Goal: Find contact information: Find contact information

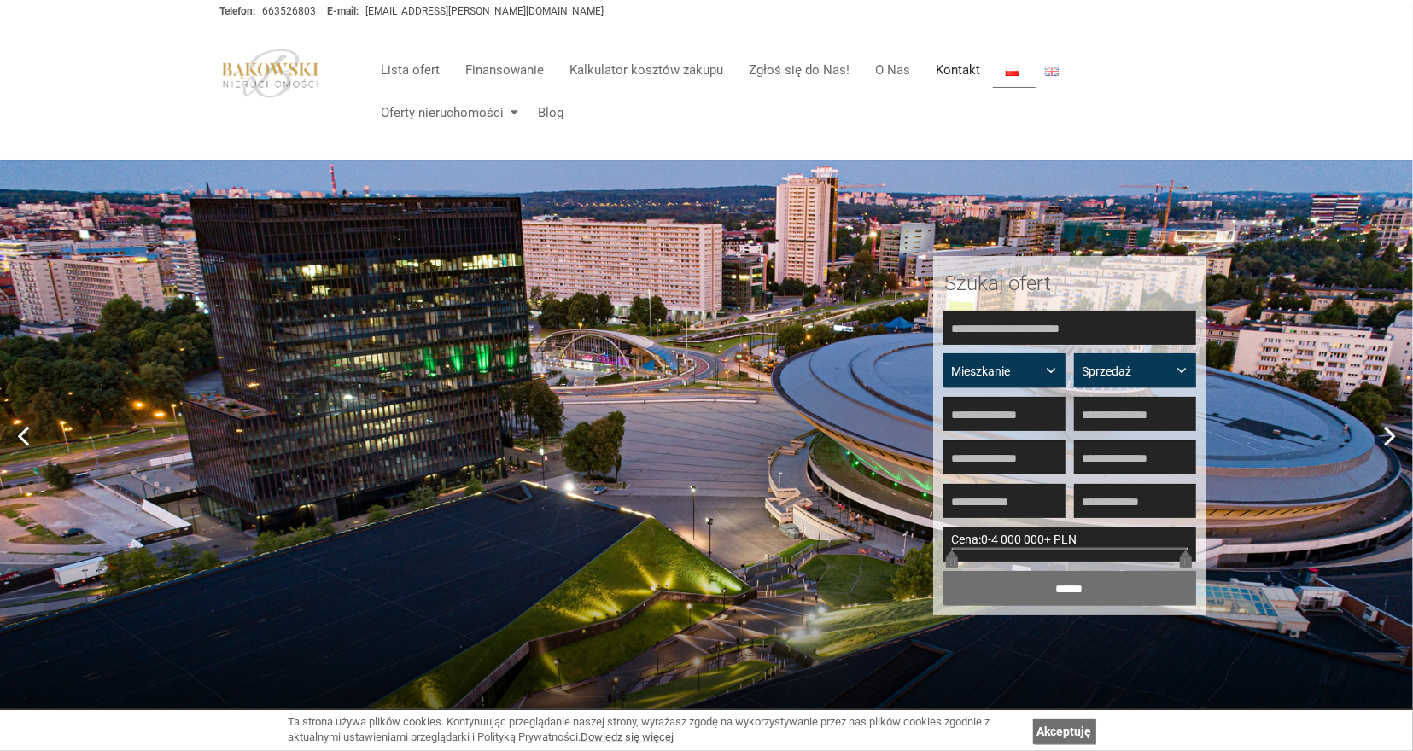
click at [965, 69] on link "Kontakt" at bounding box center [958, 70] width 70 height 34
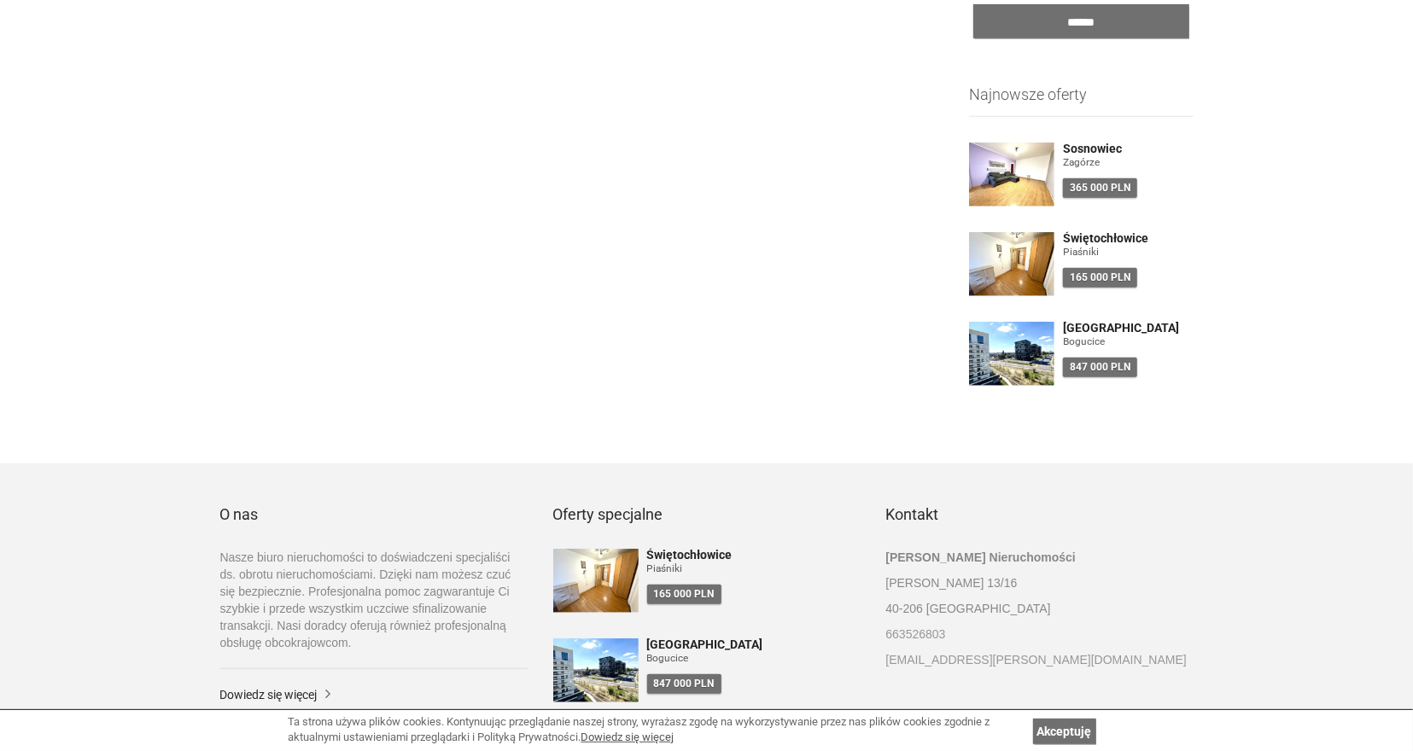
scroll to position [608, 0]
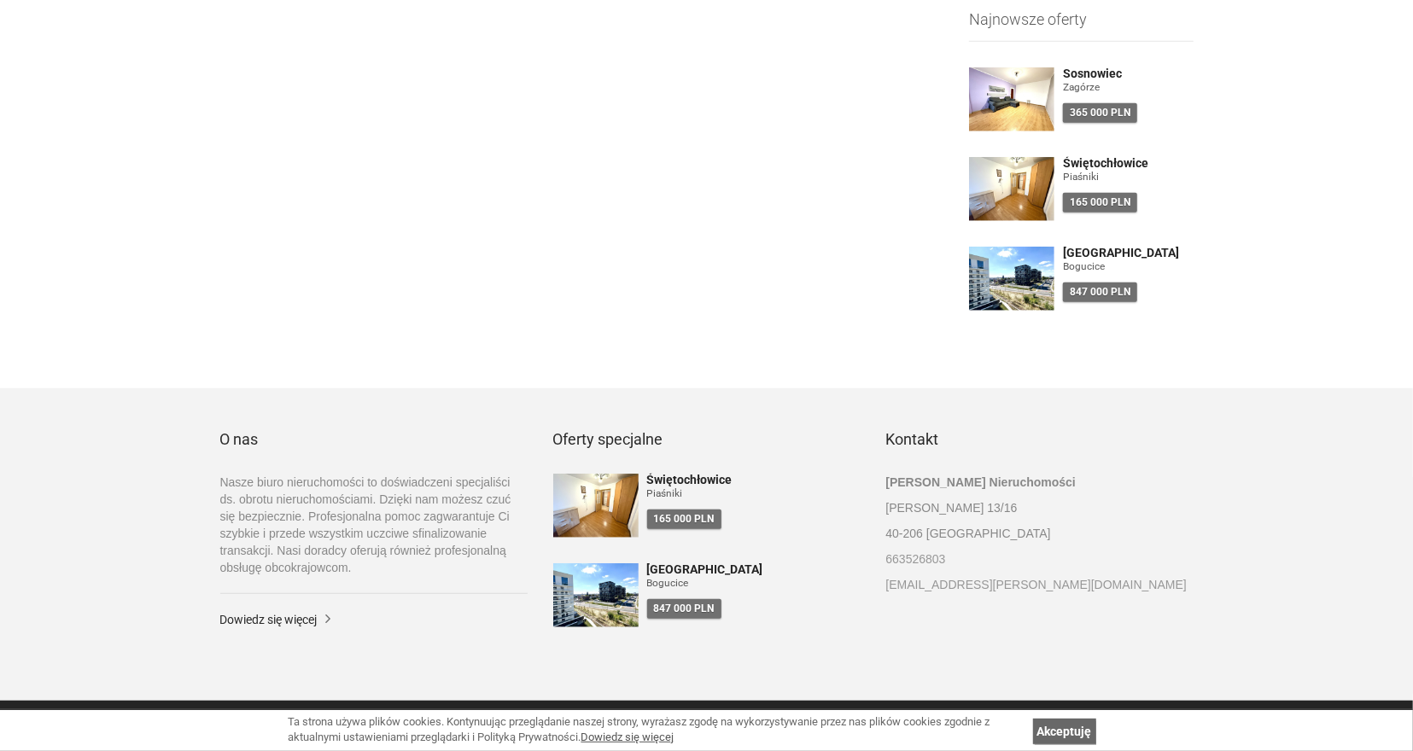
click at [1071, 744] on link "Akceptuję" at bounding box center [1064, 732] width 63 height 26
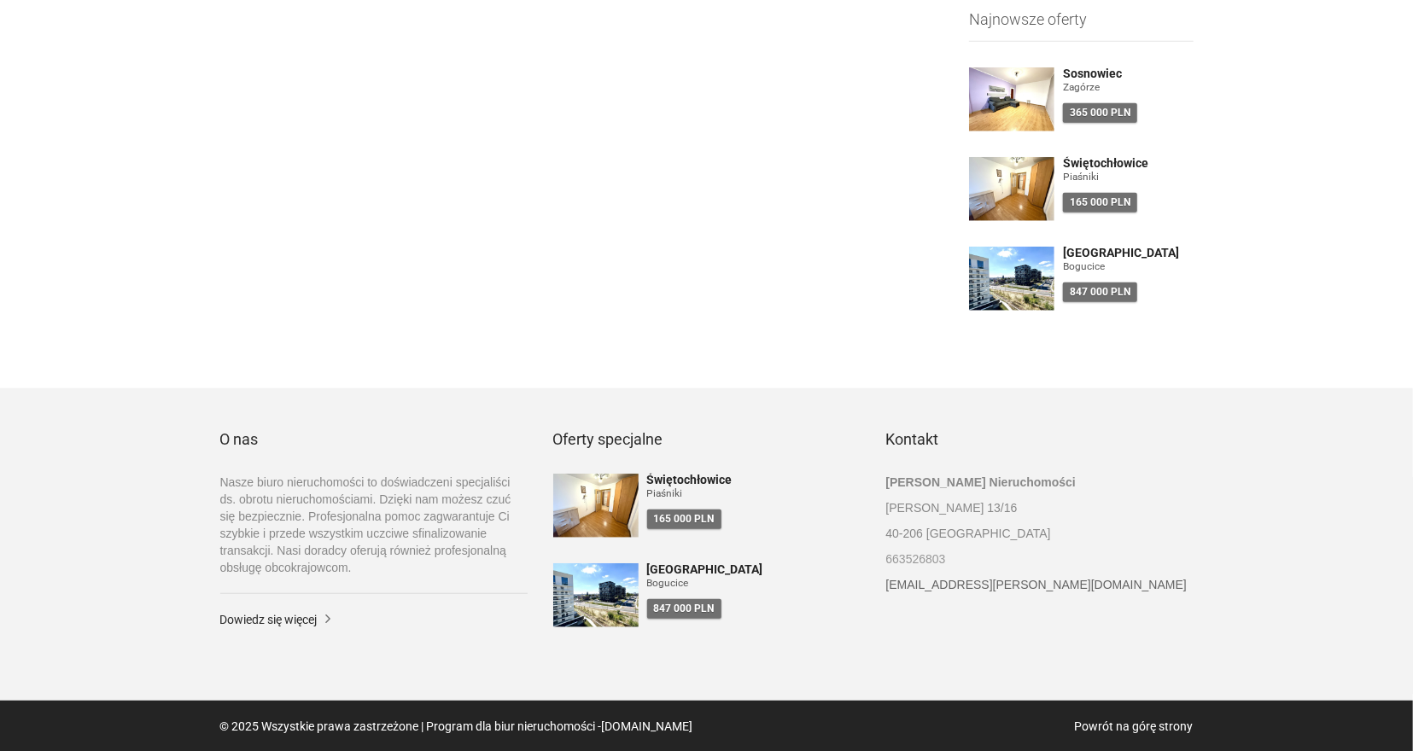
scroll to position [341, 0]
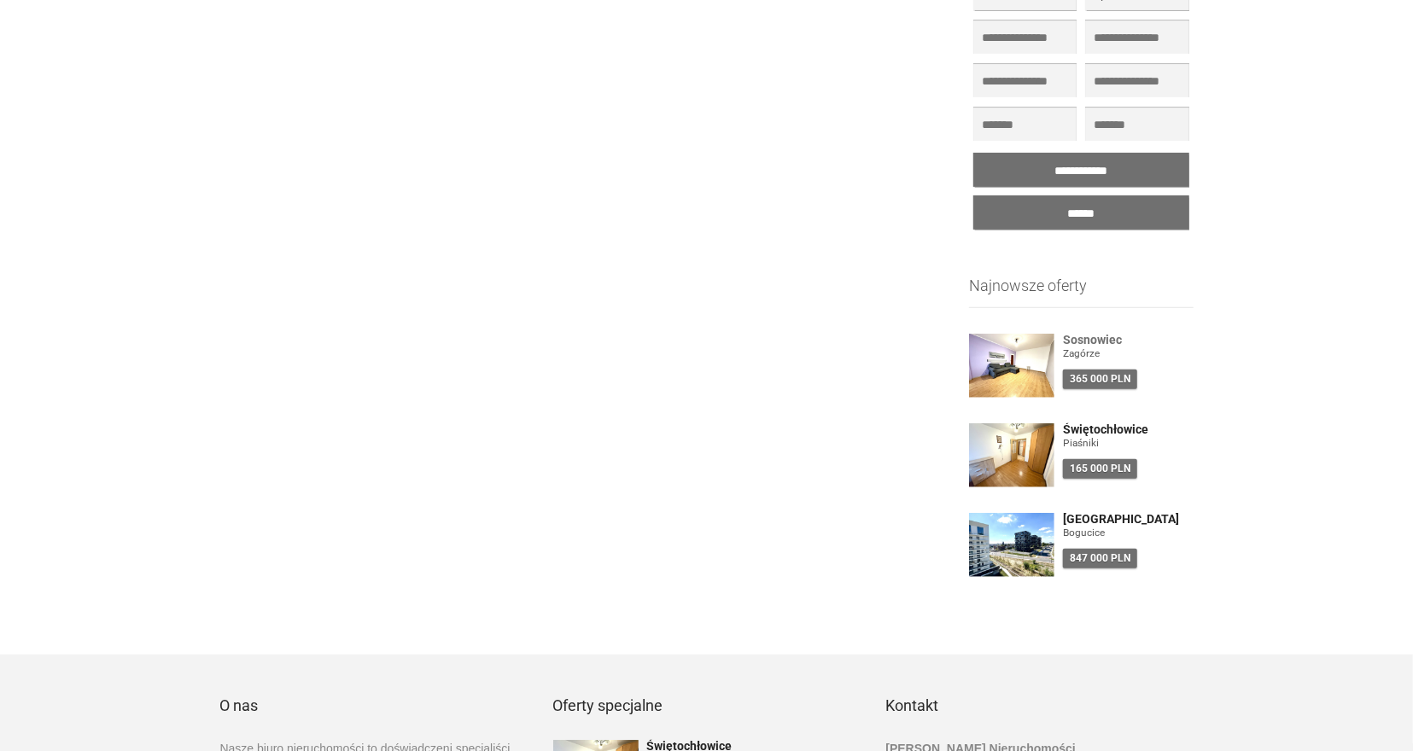
click at [1097, 344] on h4 "Sosnowiec" at bounding box center [1128, 340] width 131 height 13
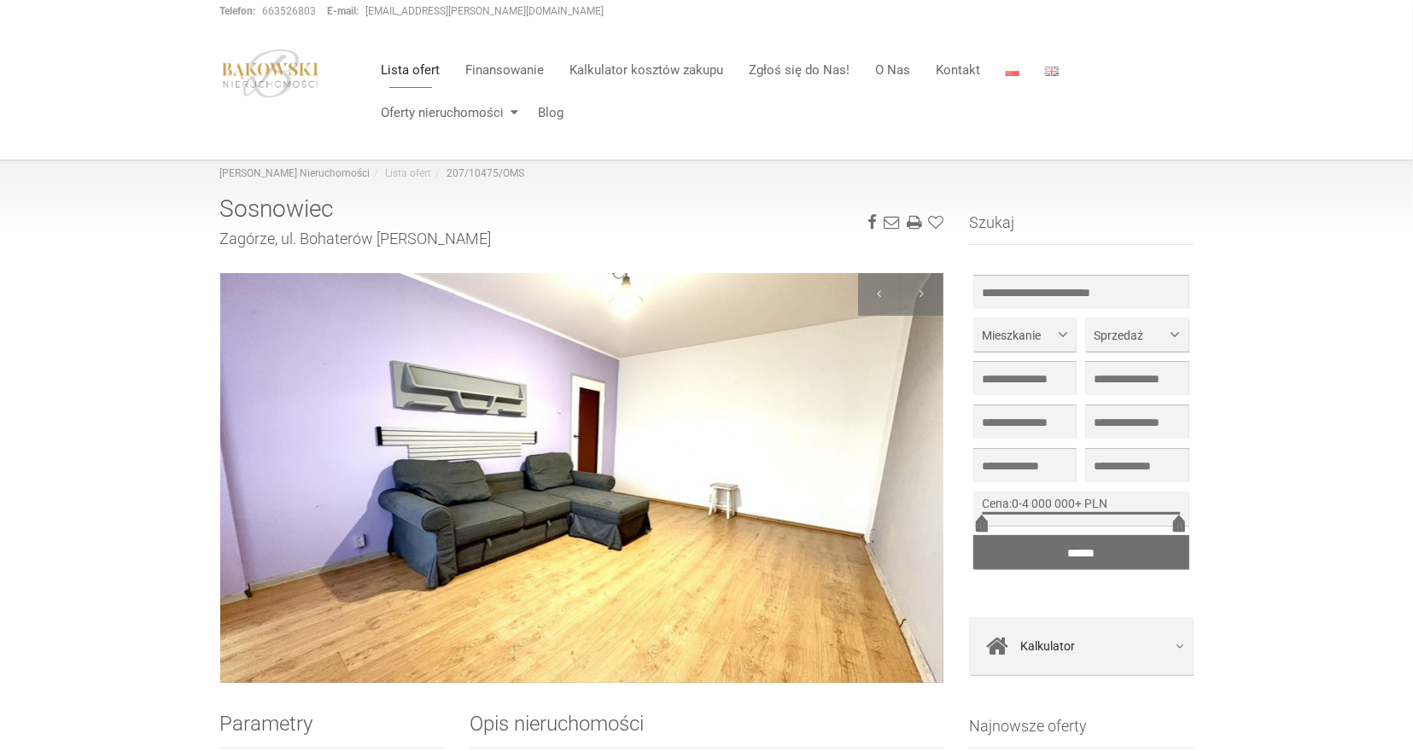
click at [301, 243] on h2 "Zagórze, ul. Bohaterów Monte Cassino" at bounding box center [582, 238] width 724 height 17
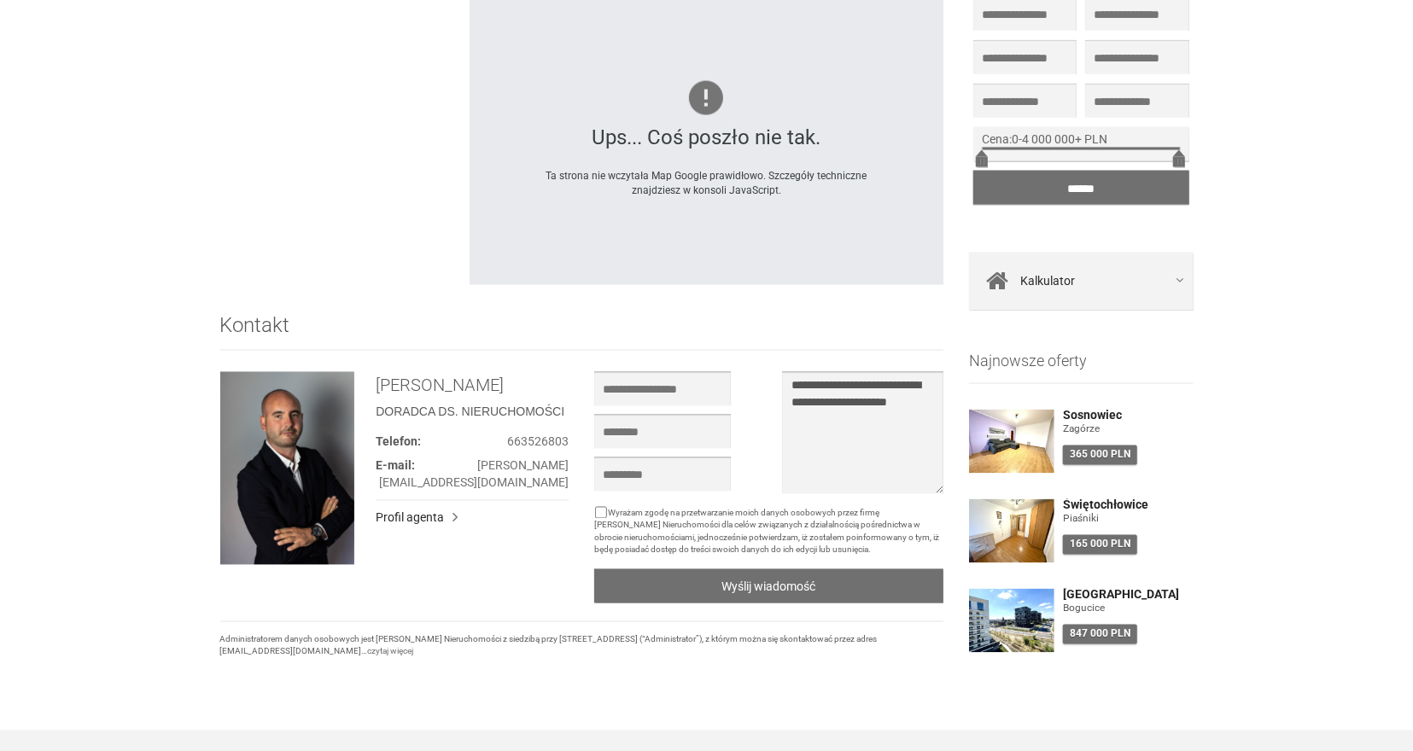
scroll to position [1953, 0]
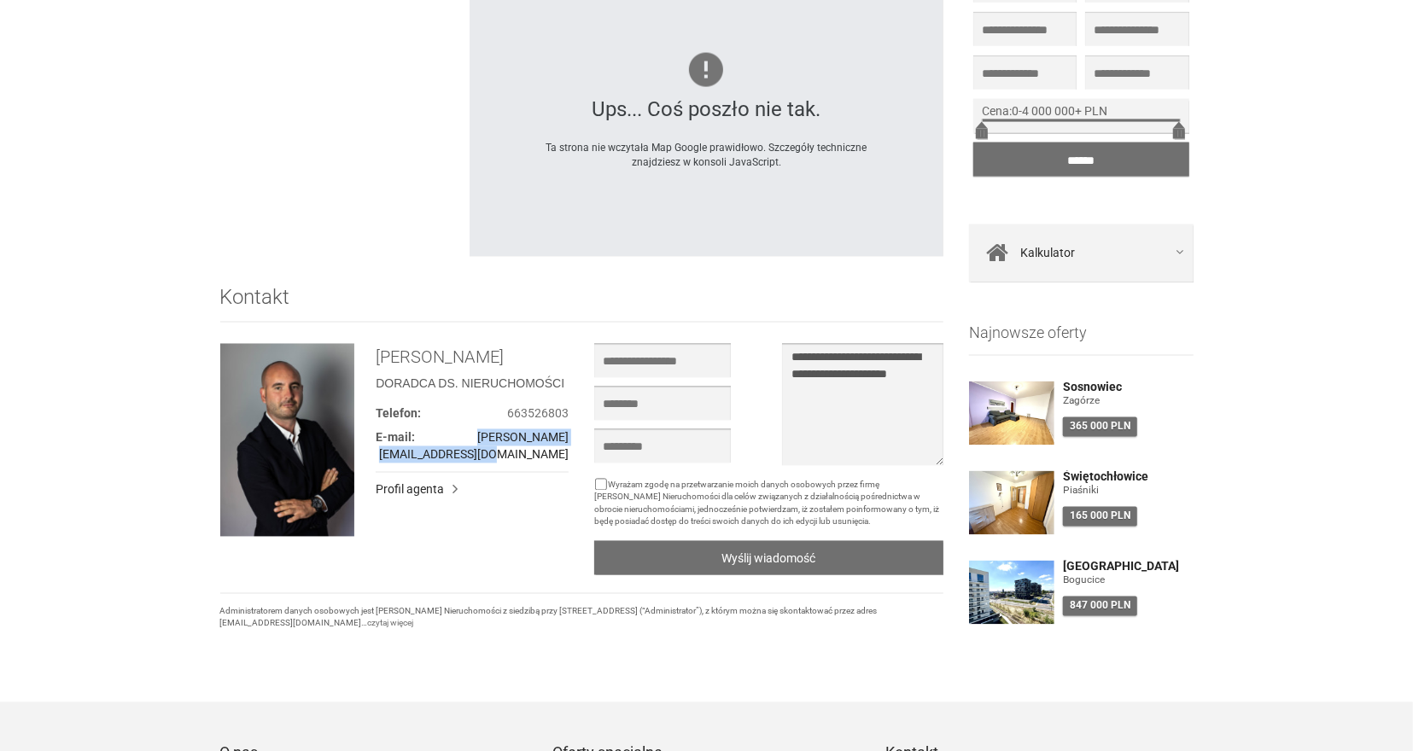
drag, startPoint x: 575, startPoint y: 438, endPoint x: 384, endPoint y: 440, distance: 190.4
click at [384, 440] on div "Marcin Bąkowski DORADCA DS. NIERUCHOMOŚCI Telefon: 663526803 E-mail: marcin@bak…" at bounding box center [472, 421] width 219 height 155
copy link "[PERSON_NAME][EMAIL_ADDRESS][DOMAIN_NAME]"
